Goal: Find specific page/section: Find specific page/section

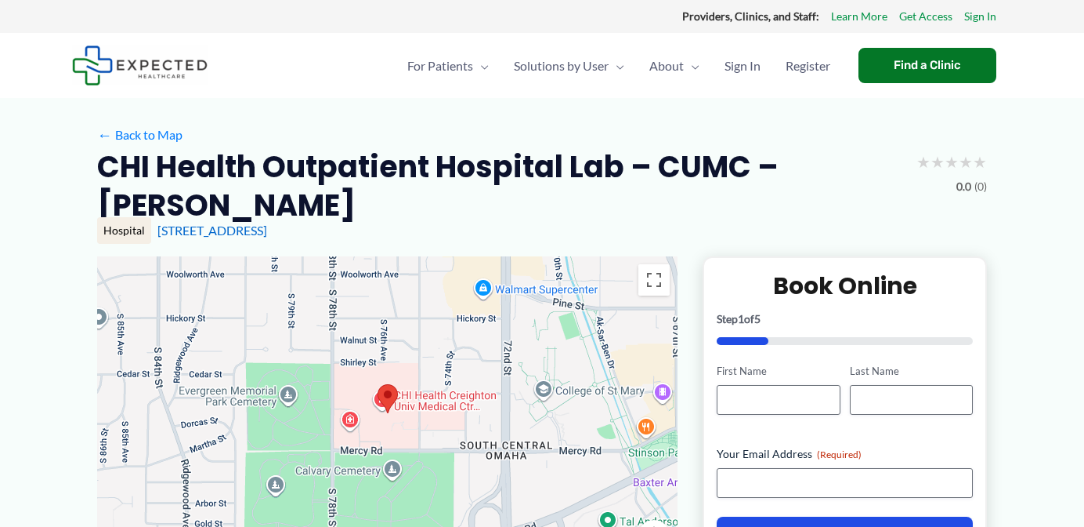
click at [150, 137] on link "← Back to Map" at bounding box center [139, 135] width 85 height 24
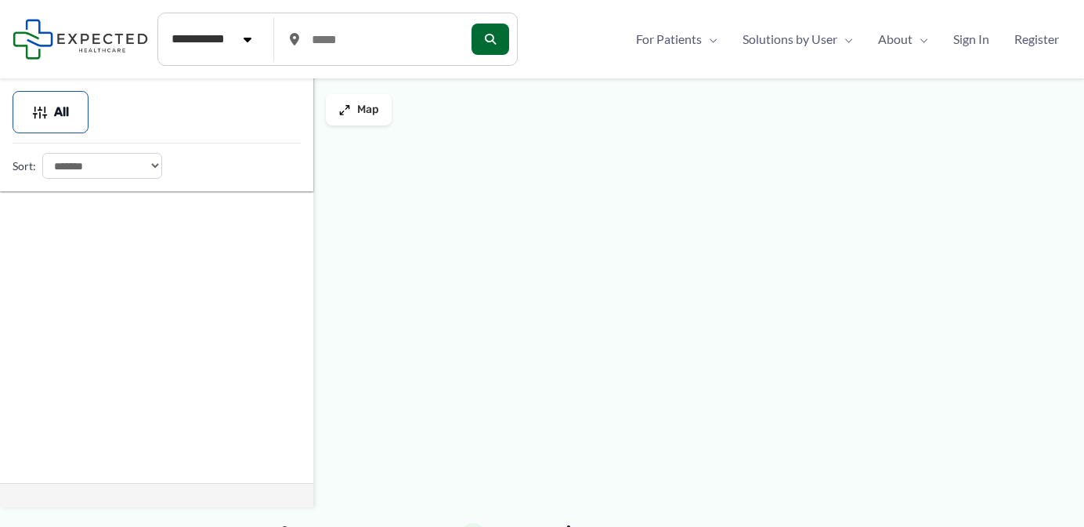
type input "*****"
